Goal: Task Accomplishment & Management: Manage account settings

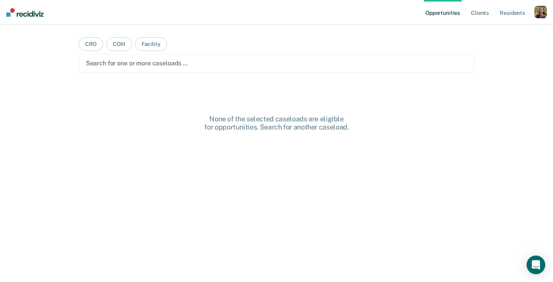
click at [550, 17] on nav "Opportunities Client s Resident s Profile How it works Log Out" at bounding box center [276, 12] width 553 height 25
click at [543, 15] on div "button" at bounding box center [540, 12] width 12 height 12
click at [494, 35] on div "Profile How it works Log Out" at bounding box center [508, 41] width 75 height 38
click at [484, 31] on link "Profile" at bounding box center [509, 31] width 63 height 7
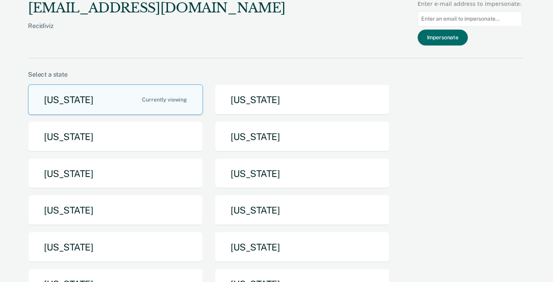
click at [504, 18] on input at bounding box center [469, 18] width 104 height 15
paste input "heather.ledoux@tdcj.texas.gov"
type input "heather.ledoux@tdcj.texas.gov"
click at [446, 38] on button "Impersonate" at bounding box center [442, 38] width 50 height 16
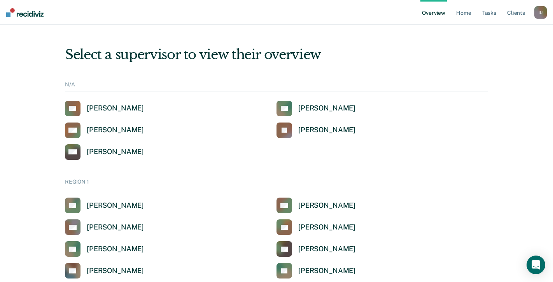
scroll to position [1542, 0]
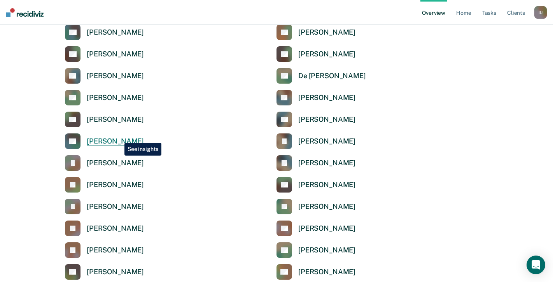
click at [119, 137] on div "[PERSON_NAME]" at bounding box center [115, 141] width 57 height 9
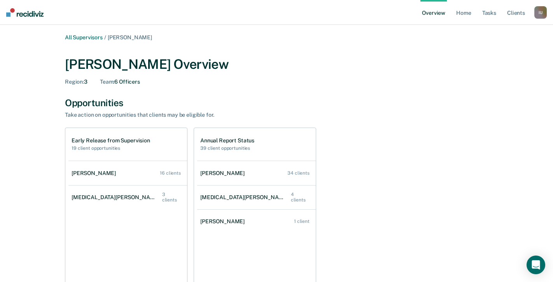
click at [543, 15] on div "I U" at bounding box center [540, 12] width 12 height 12
click at [491, 31] on link "Profile" at bounding box center [509, 31] width 63 height 7
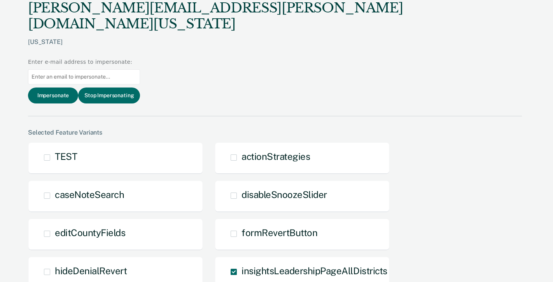
click at [140, 69] on input at bounding box center [84, 76] width 112 height 15
drag, startPoint x: 445, startPoint y: 17, endPoint x: 391, endPoint y: 17, distance: 54.4
click at [391, 17] on div "heather.ledoux@tdcj.texas.gov Texas Enter e-mail address to impersonate: sandra…" at bounding box center [275, 58] width 494 height 116
paste input ".gonzalez@tdcj.texas.gov"
type input "sandra.gonzalez@tdcj.texas.gov"
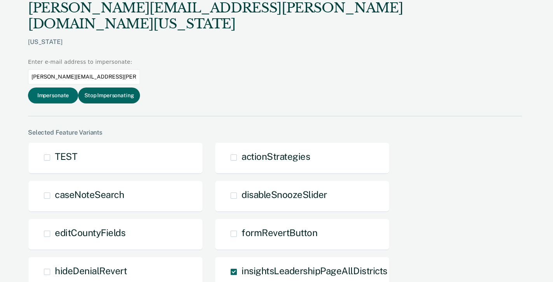
click at [140, 87] on button "Stop Impersonating" at bounding box center [109, 95] width 62 height 16
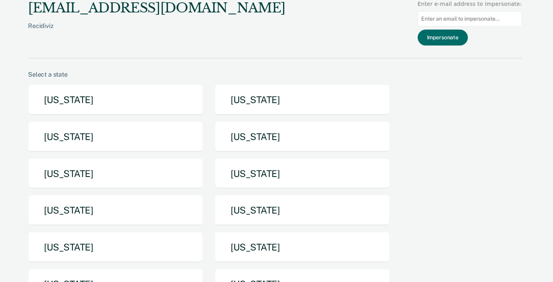
click at [475, 21] on input at bounding box center [469, 18] width 104 height 15
paste input "sandra.gonzalez@tdcj.texas.gov"
type input "sandra.gonzalez@tdcj.texas.gov"
click at [449, 35] on button "Impersonate" at bounding box center [442, 38] width 50 height 16
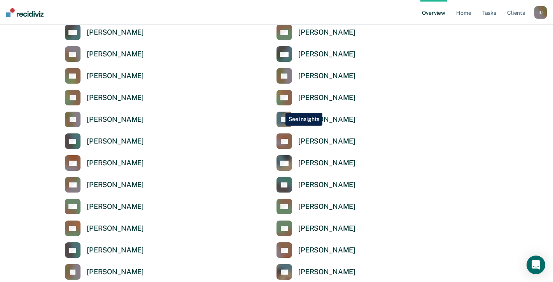
scroll to position [2575, 0]
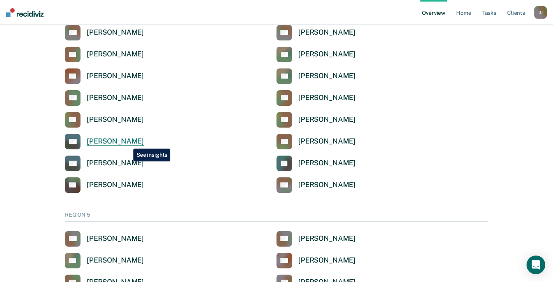
click at [127, 143] on div "[PERSON_NAME]" at bounding box center [115, 141] width 57 height 9
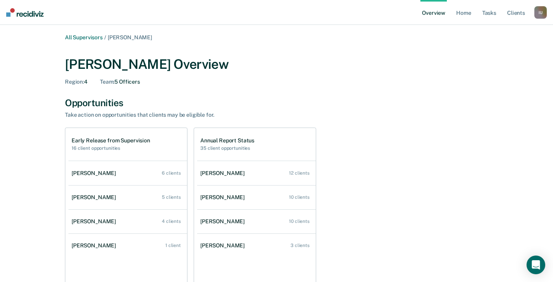
click at [539, 10] on div "I U" at bounding box center [540, 12] width 12 height 12
click at [488, 35] on div "Profile How it works Log Out" at bounding box center [508, 41] width 75 height 38
click at [492, 31] on link "Profile" at bounding box center [509, 31] width 63 height 7
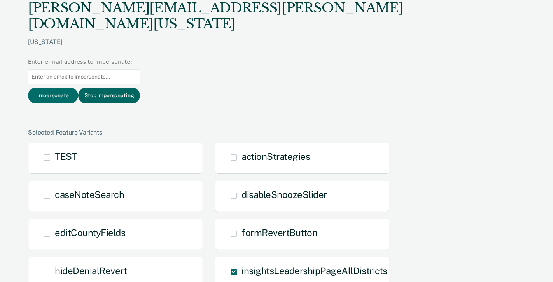
click at [140, 87] on button "Stop Impersonating" at bounding box center [109, 95] width 62 height 16
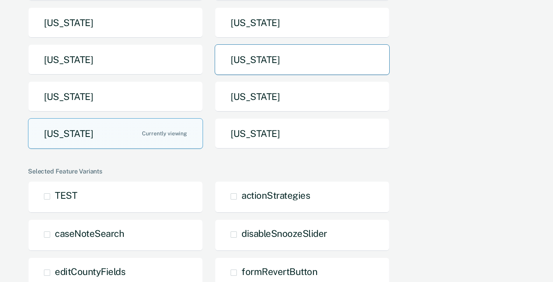
scroll to position [181, 0]
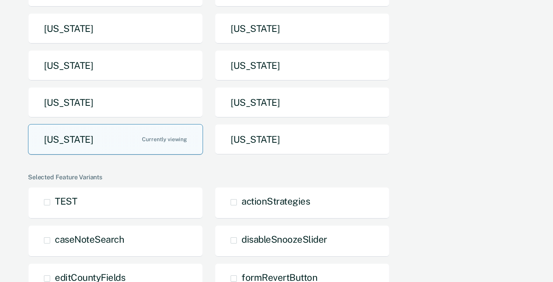
click at [132, 141] on button "[US_STATE]" at bounding box center [115, 139] width 175 height 31
